Goal: Use online tool/utility: Utilize a website feature to perform a specific function

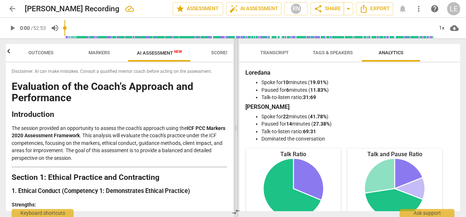
scroll to position [1661, 0]
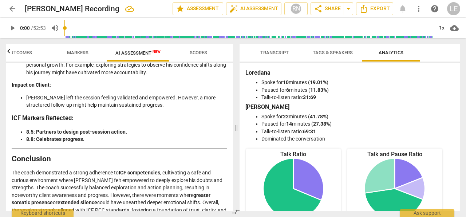
click at [192, 51] on span "Scores" at bounding box center [197, 52] width 17 height 5
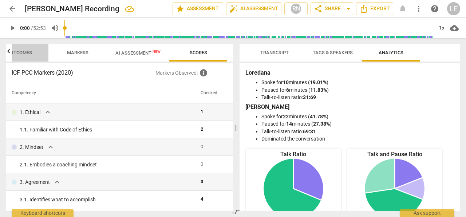
click at [28, 53] on span "Outcomes" at bounding box center [19, 52] width 25 height 5
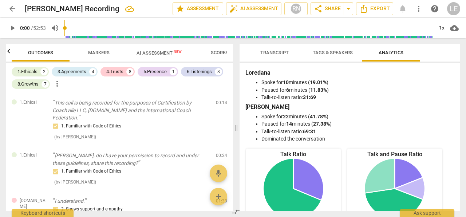
scroll to position [0, 0]
click at [193, 12] on span "star Assessment" at bounding box center [198, 8] width 44 height 9
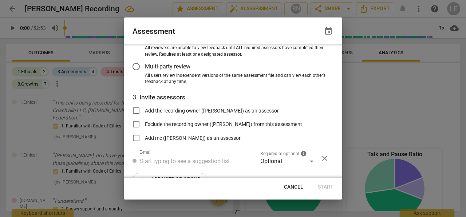
scroll to position [75, 0]
click at [356, 109] on div at bounding box center [233, 108] width 466 height 217
radio input "false"
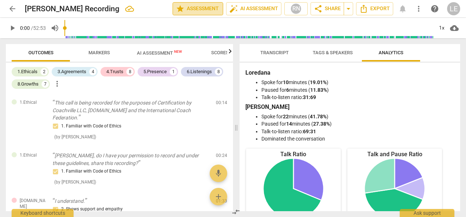
click at [192, 9] on span "star Assessment" at bounding box center [198, 8] width 44 height 9
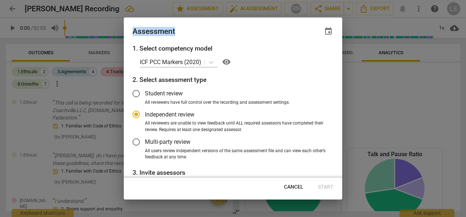
drag, startPoint x: 339, startPoint y: 84, endPoint x: 350, endPoint y: 108, distance: 27.3
click at [342, 108] on div "1. Select competency model ICF PCC Markers (2020) visibility 2. Select assessme…" at bounding box center [233, 111] width 218 height 134
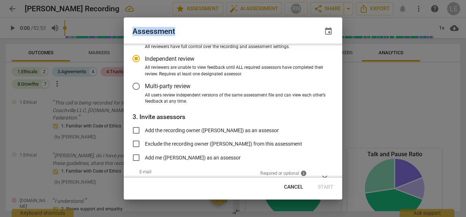
scroll to position [0, 0]
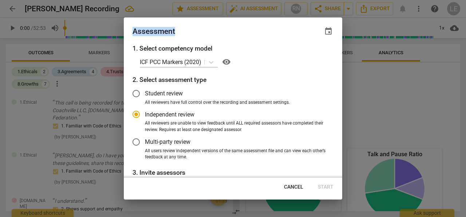
click at [243, 74] on div "1. Select competency model ICF PCC Markers (2020) visibility 2. Select assessme…" at bounding box center [233, 111] width 218 height 134
radio input "false"
click at [139, 93] on input "Student review" at bounding box center [135, 93] width 17 height 17
click at [286, 187] on span "Cancel" at bounding box center [293, 186] width 19 height 7
radio input "false"
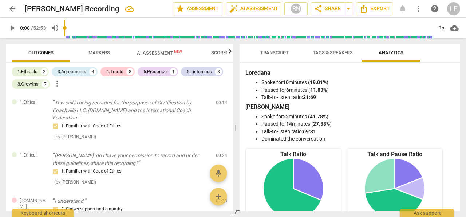
click at [274, 53] on span "Transcript" at bounding box center [274, 52] width 28 height 5
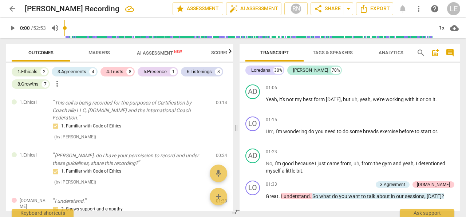
scroll to position [219, 0]
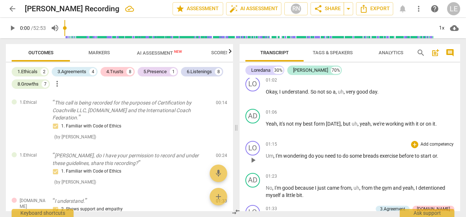
click at [379, 153] on span "breads" at bounding box center [371, 156] width 17 height 6
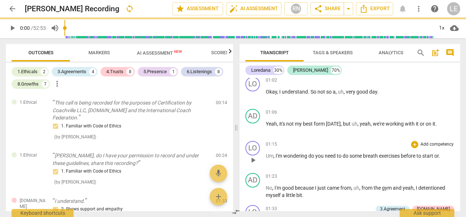
click at [442, 152] on p "Um , I'm wondering do you need to do some breath exercises before to start or ." at bounding box center [359, 156] width 188 height 8
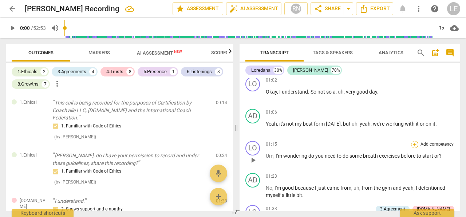
click at [412, 141] on div "+" at bounding box center [414, 144] width 7 height 7
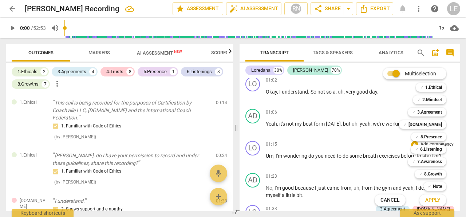
drag, startPoint x: 396, startPoint y: 73, endPoint x: 381, endPoint y: 75, distance: 15.1
click at [382, 75] on span at bounding box center [393, 73] width 23 height 17
click at [387, 75] on input "Multiselection" at bounding box center [395, 73] width 17 height 17
checkbox input "false"
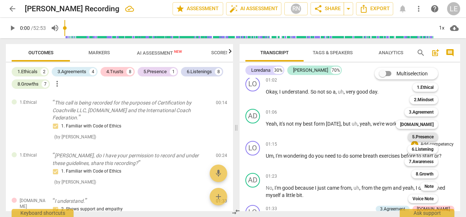
click at [418, 136] on b "5.Presence" at bounding box center [422, 136] width 21 height 9
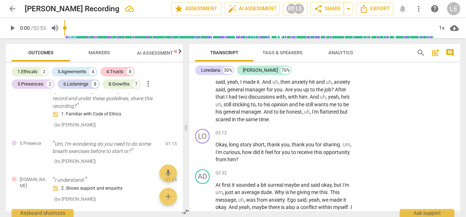
scroll to position [452, 0]
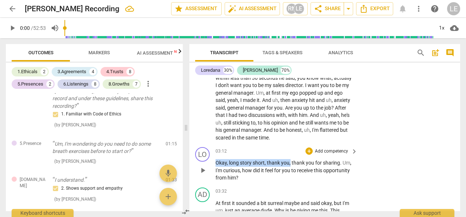
drag, startPoint x: 289, startPoint y: 155, endPoint x: 216, endPoint y: 155, distance: 73.5
click at [216, 159] on p "Okay , long story short , thank you , thank you for sharing . Um , I'm curious …" at bounding box center [284, 170] width 138 height 23
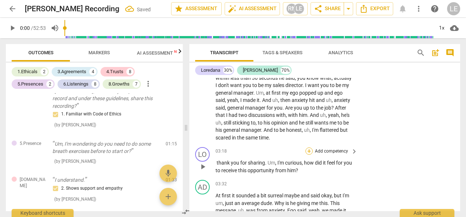
click at [309, 147] on div "+" at bounding box center [308, 150] width 7 height 7
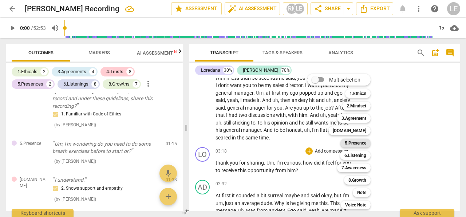
click at [353, 143] on b "5.Presence" at bounding box center [354, 143] width 21 height 9
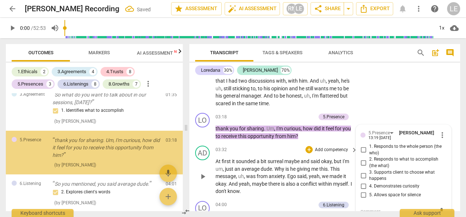
scroll to position [195, 0]
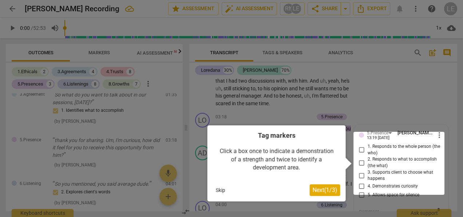
click at [320, 193] on span "Next ( 1 / 3 )" at bounding box center [324, 190] width 25 height 7
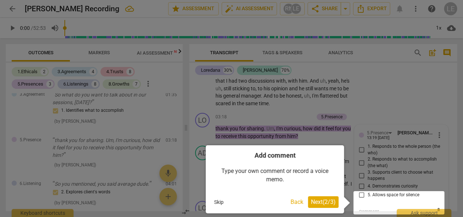
click at [319, 200] on span "Next ( 2 / 3 )" at bounding box center [323, 201] width 25 height 7
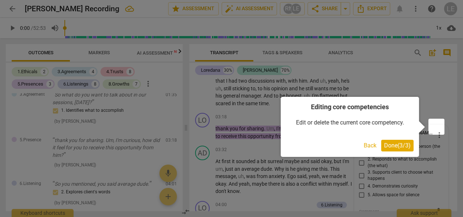
click at [399, 146] on span "Done ( 3 / 3 )" at bounding box center [397, 145] width 27 height 7
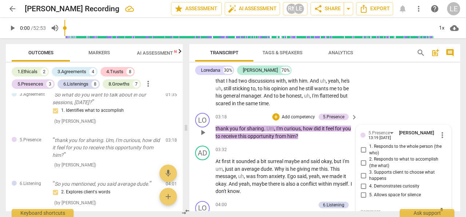
click at [377, 110] on div "LO play_arrow pause 03:18 + Add competency 5.Presence keyboard_arrow_right than…" at bounding box center [324, 126] width 271 height 33
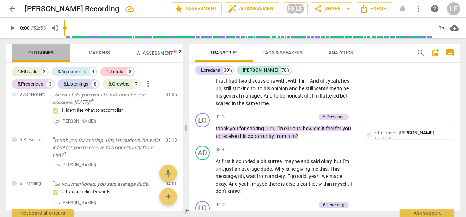
click at [45, 54] on span "Outcomes" at bounding box center [40, 52] width 25 height 5
click at [47, 53] on span "Outcomes" at bounding box center [40, 52] width 25 height 5
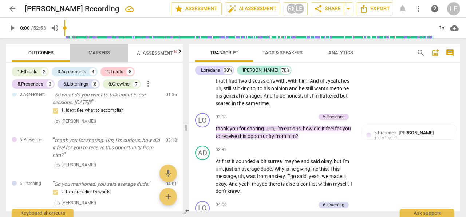
click at [108, 54] on span "Markers" at bounding box center [98, 52] width 21 height 5
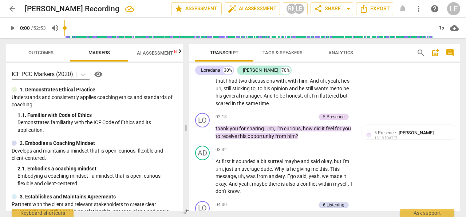
click at [180, 52] on icon "button" at bounding box center [180, 51] width 3 height 4
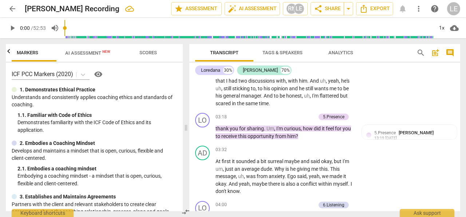
click at [142, 52] on span "Scores" at bounding box center [147, 52] width 17 height 5
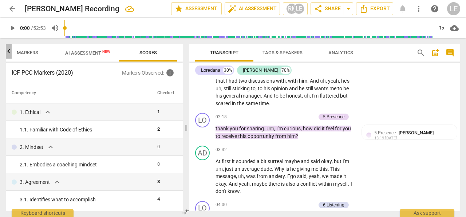
click at [8, 52] on icon "button" at bounding box center [8, 51] width 3 height 4
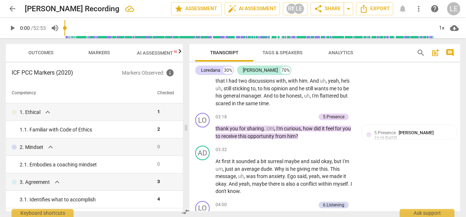
click at [8, 52] on div at bounding box center [9, 51] width 6 height 15
click at [34, 51] on span "Outcomes" at bounding box center [40, 52] width 25 height 5
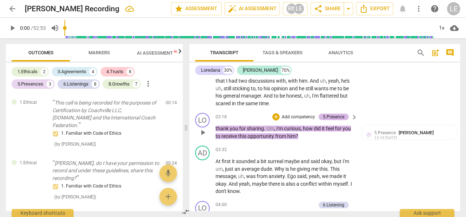
click at [336, 113] on div "5.Presence" at bounding box center [333, 116] width 21 height 7
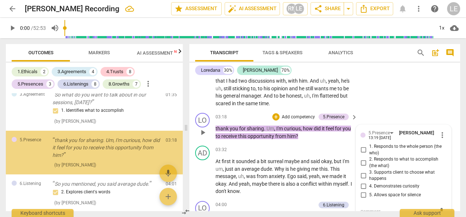
scroll to position [195, 0]
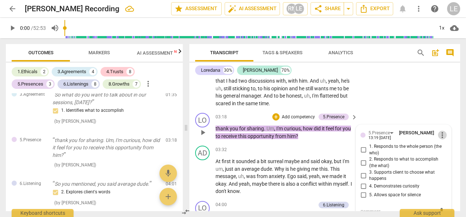
click at [440, 131] on span "more_vert" at bounding box center [442, 135] width 9 height 9
click at [447, 141] on li "Delete" at bounding box center [446, 140] width 25 height 14
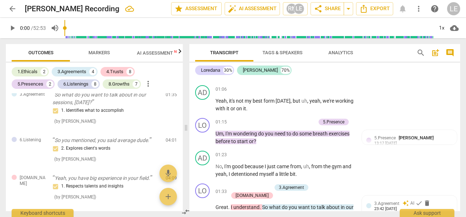
scroll to position [225, 0]
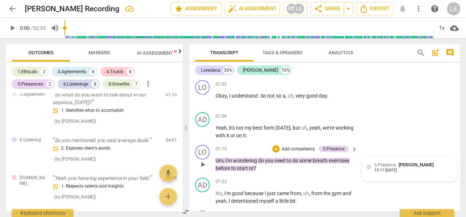
click at [444, 167] on div "5.Presence Loredana Ene 13:17 [DATE]" at bounding box center [413, 166] width 78 height 11
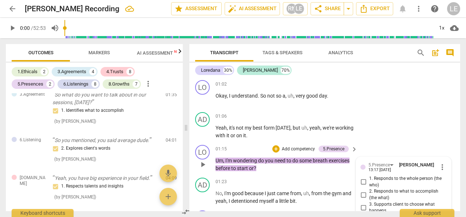
scroll to position [324, 0]
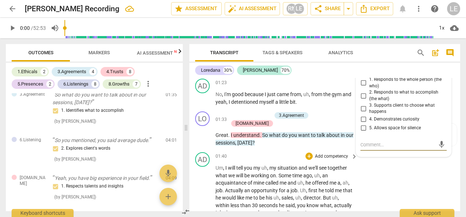
click at [415, 178] on div "AD play_arrow pause 01:40 + Add competency keyboard_arrow_right Um , I will tel…" at bounding box center [324, 210] width 271 height 122
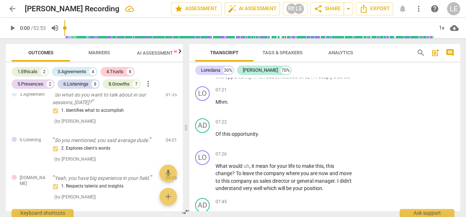
scroll to position [1130, 0]
